Goal: Transaction & Acquisition: Purchase product/service

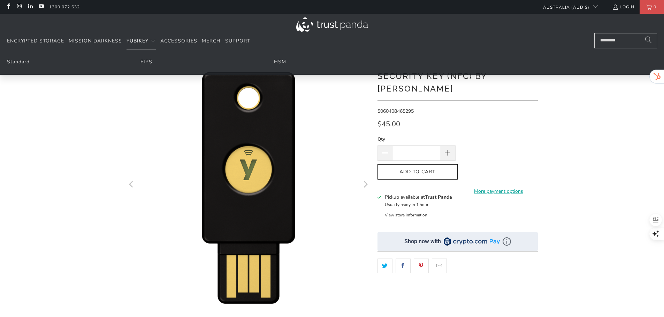
drag, startPoint x: 140, startPoint y: 43, endPoint x: 27, endPoint y: 70, distance: 116.3
click at [126, 49] on details "YubiKey Standard FIPS HSM" at bounding box center [140, 41] width 29 height 16
click at [21, 66] on ul "Standard FIPS HSM" at bounding box center [332, 64] width 664 height 22
click at [20, 62] on link "Standard" at bounding box center [18, 62] width 23 height 7
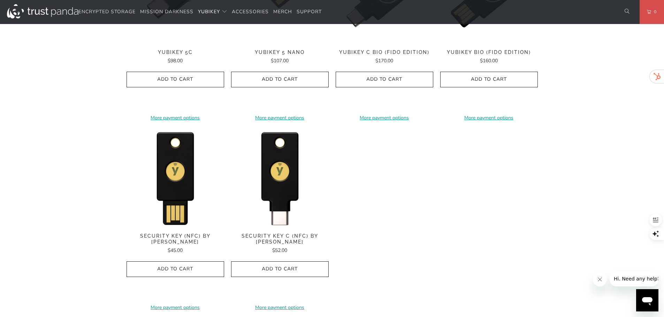
scroll to position [662, 0]
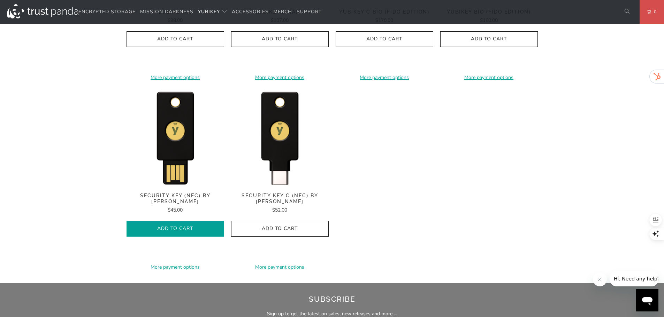
click at [185, 226] on span "Add to Cart" at bounding box center [175, 229] width 83 height 6
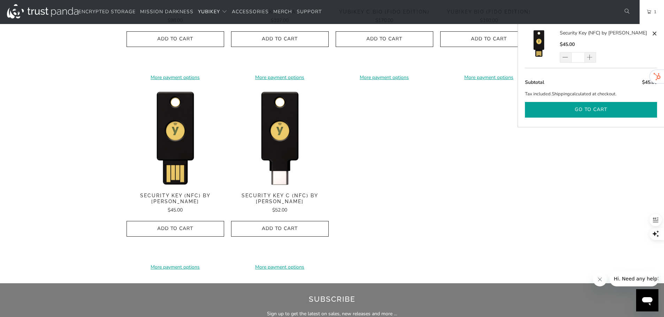
click at [583, 108] on button "Go to cart" at bounding box center [591, 110] width 132 height 16
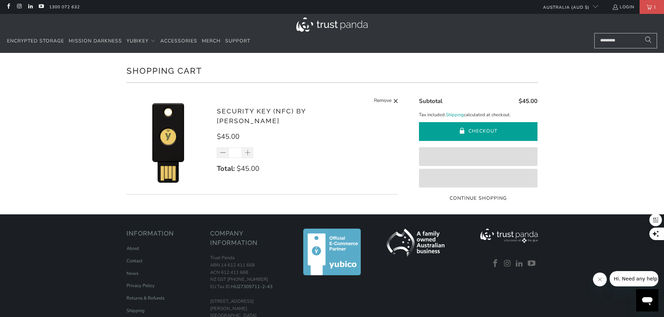
click at [487, 132] on button "Checkout" at bounding box center [478, 131] width 118 height 19
